Goal: Transaction & Acquisition: Purchase product/service

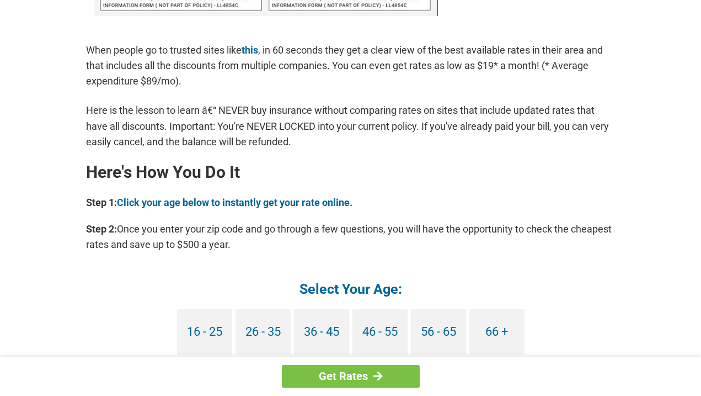
scroll to position [938, 0]
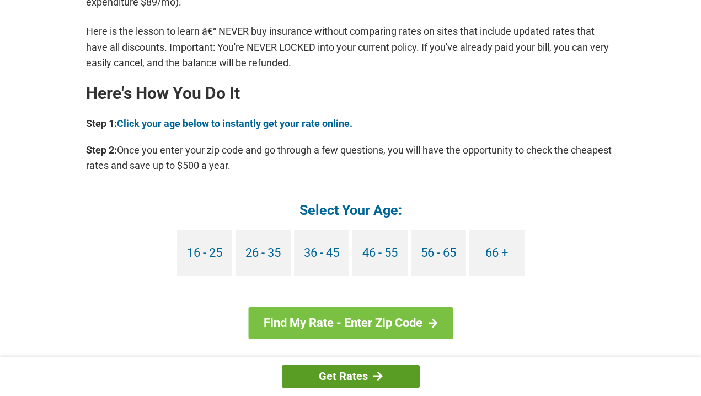
click at [361, 379] on link "Get Rates" at bounding box center [351, 376] width 138 height 23
click at [388, 371] on link "Get Rates" at bounding box center [351, 376] width 138 height 23
click at [376, 378] on div at bounding box center [378, 376] width 9 height 10
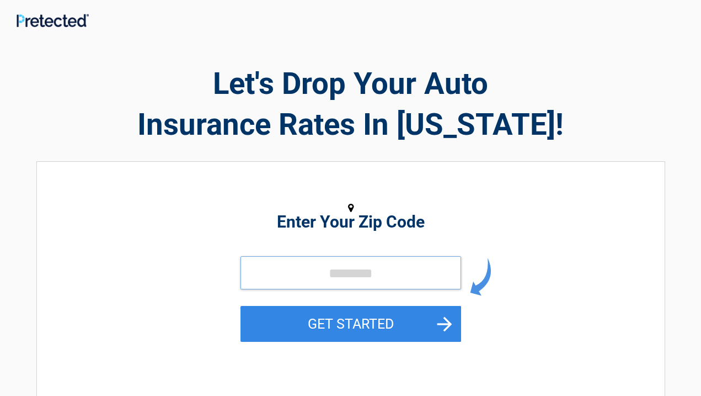
click at [289, 280] on input "tel" at bounding box center [351, 272] width 221 height 33
type input "*****"
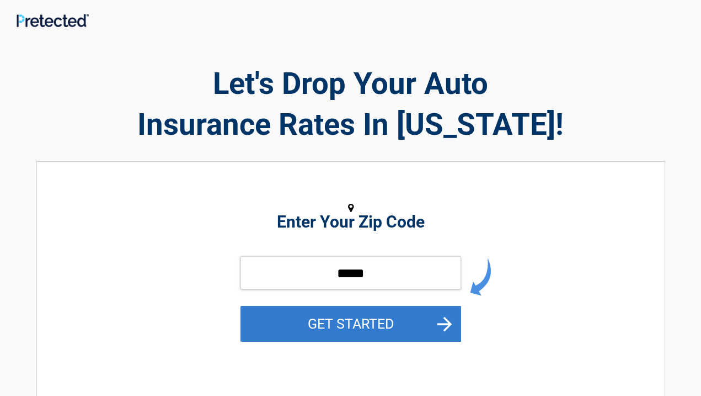
click at [445, 326] on button "GET STARTED" at bounding box center [351, 324] width 221 height 36
